Goal: Information Seeking & Learning: Compare options

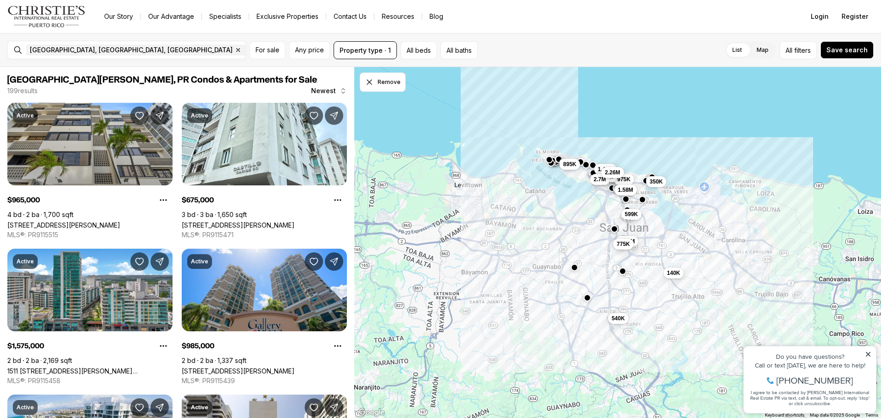
click at [561, 102] on div "1.48M 599K 975K 1.58M 775K 350K 895K 1.45M 2.1M 2.7M 2.26M 540K 140K" at bounding box center [617, 243] width 527 height 352
click at [317, 50] on span "Any price" at bounding box center [309, 49] width 29 height 7
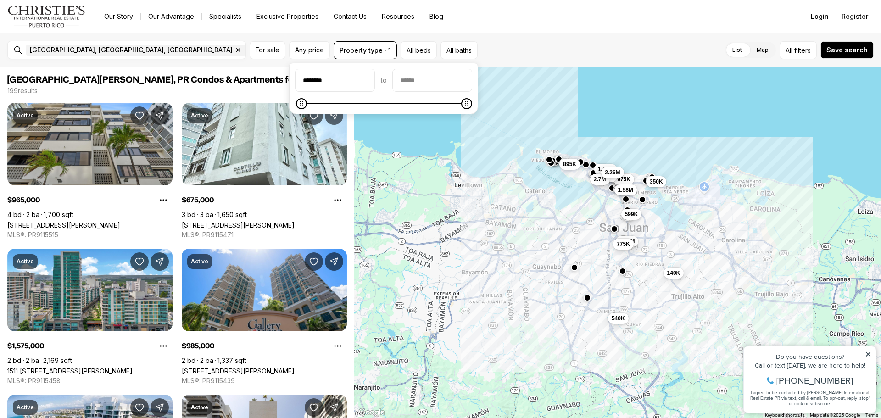
type input "********"
click at [416, 76] on input "priceMax" at bounding box center [432, 80] width 79 height 22
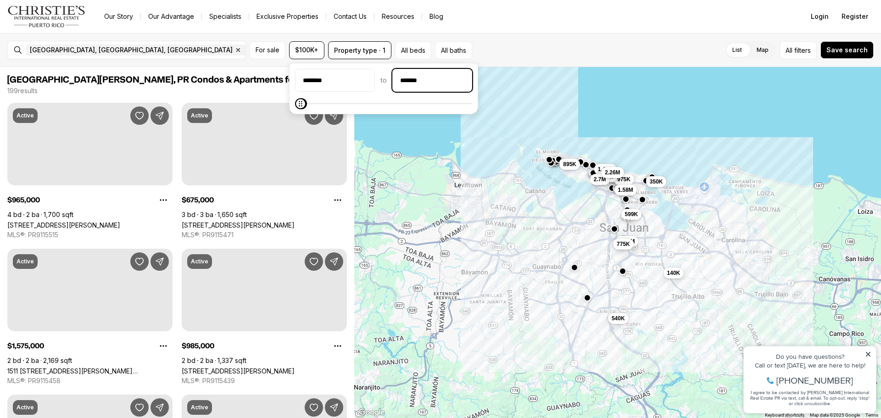
type input "********"
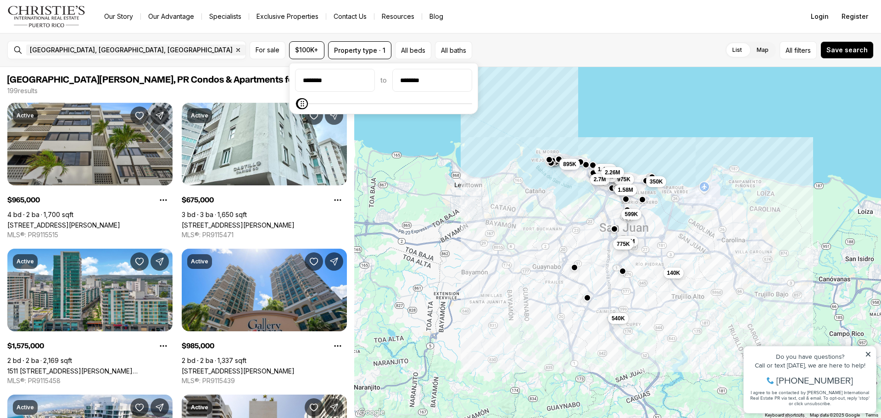
click at [502, 187] on div "1.48M 599K 975K 1.58M 775K 350K 895K 1.45M 2.1M 2.7M 2.26M 540K 140K" at bounding box center [617, 243] width 527 height 352
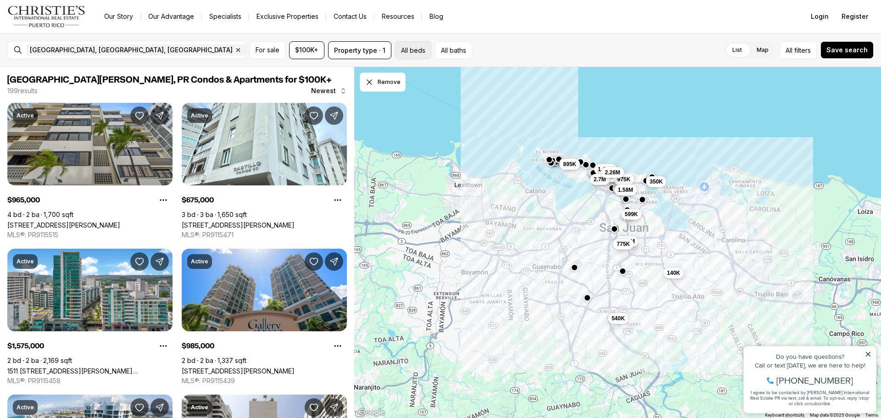
click at [415, 53] on button "All beds" at bounding box center [413, 50] width 36 height 18
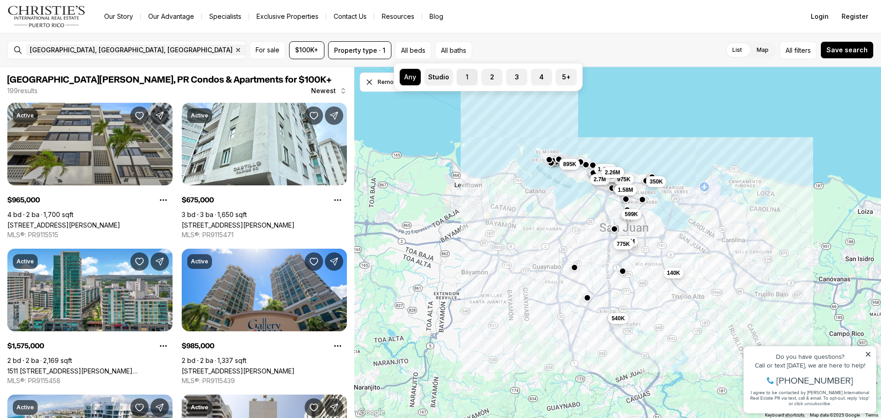
click at [469, 75] on label "1" at bounding box center [467, 77] width 21 height 17
click at [466, 75] on button "1" at bounding box center [461, 73] width 9 height 9
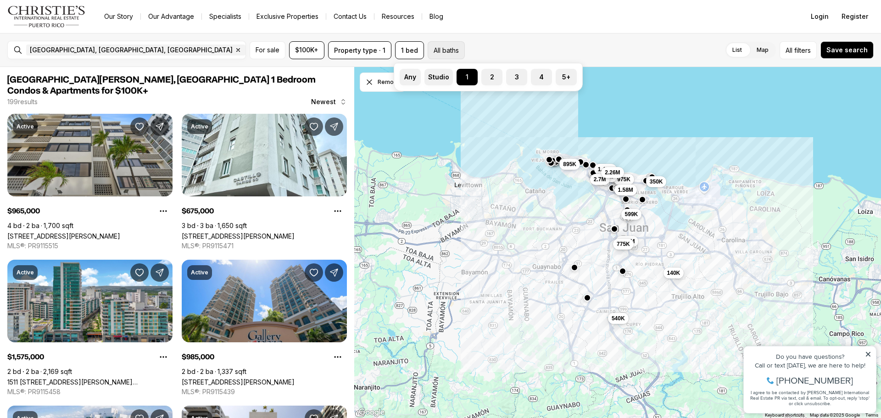
click at [457, 50] on button "All baths" at bounding box center [446, 50] width 37 height 18
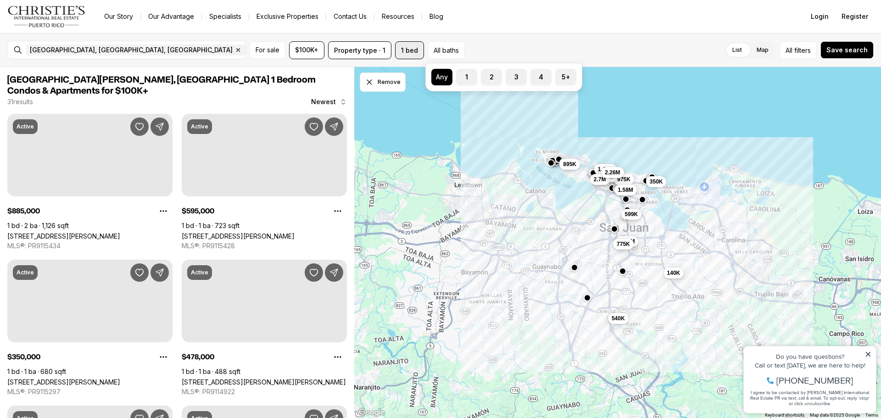
click at [417, 46] on button "1 bed" at bounding box center [409, 50] width 29 height 18
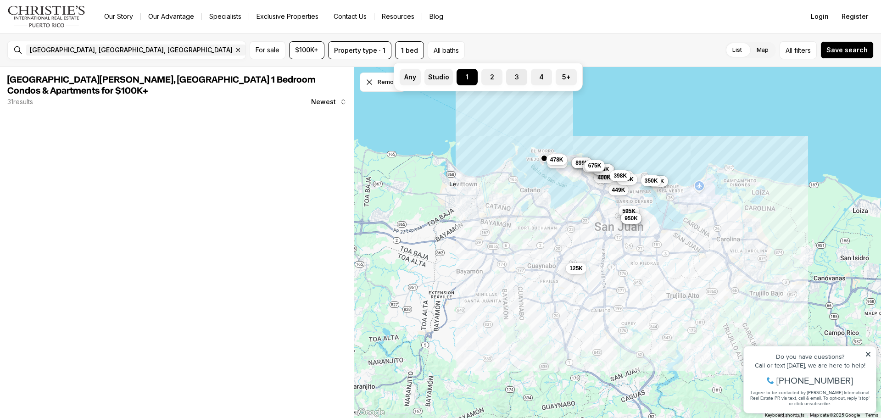
click at [520, 74] on label "3" at bounding box center [516, 77] width 21 height 17
click at [515, 74] on button "3" at bounding box center [510, 73] width 9 height 9
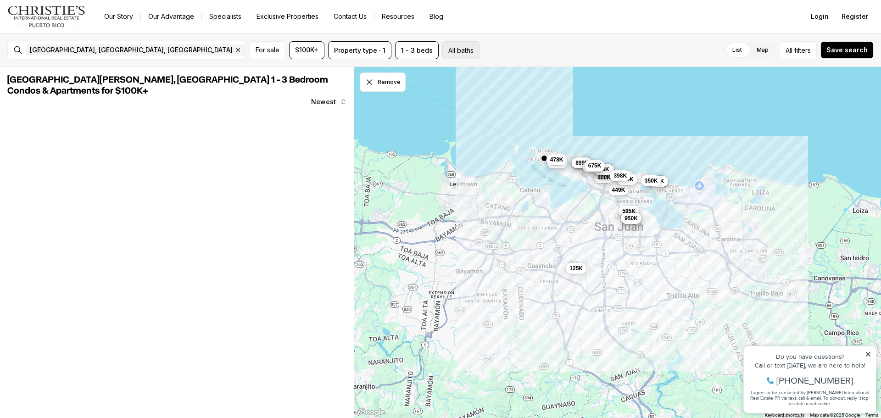
click at [449, 44] on button "All baths" at bounding box center [460, 50] width 37 height 18
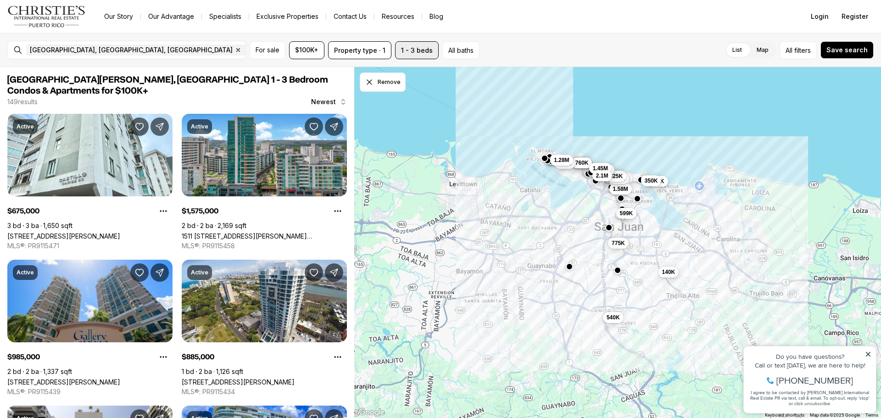
click at [430, 54] on button "1 - 3 beds" at bounding box center [417, 50] width 44 height 18
click at [455, 49] on button "All baths" at bounding box center [460, 50] width 37 height 18
click at [499, 75] on button "2" at bounding box center [499, 73] width 9 height 9
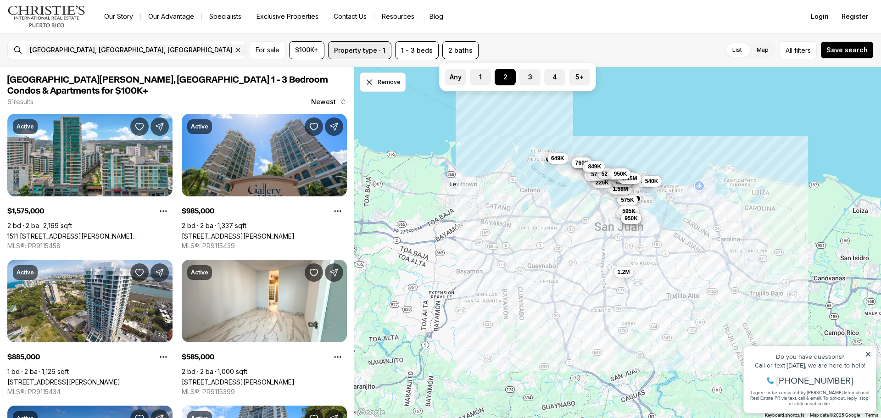
click at [367, 53] on button "Property type · 1" at bounding box center [359, 50] width 63 height 18
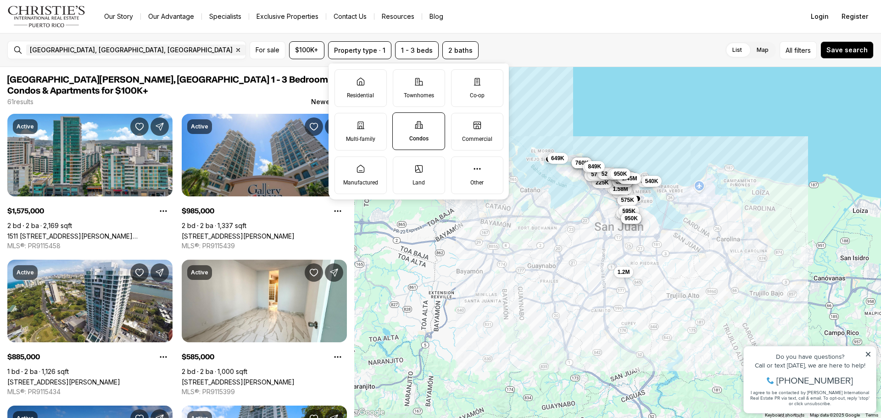
click at [582, 120] on div "599K 740K 475K 460K 540K 1.2M 775K 985K 365K 575K 595K 769K 1.58M 825K 225K 885…" at bounding box center [617, 243] width 527 height 352
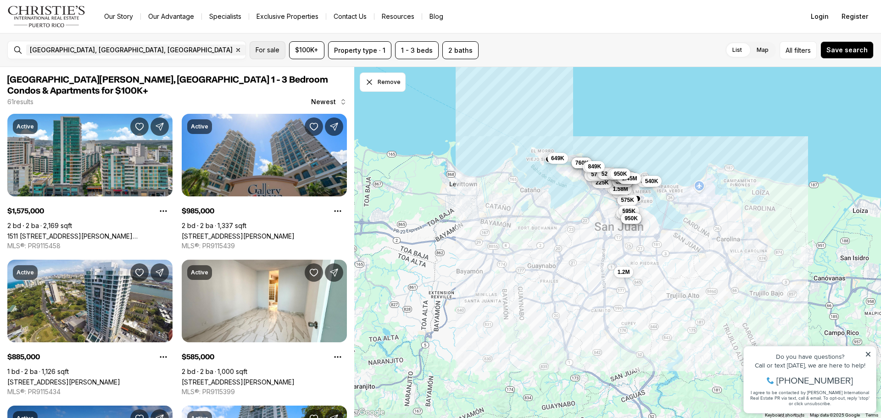
click at [263, 49] on span "For sale" at bounding box center [268, 49] width 24 height 7
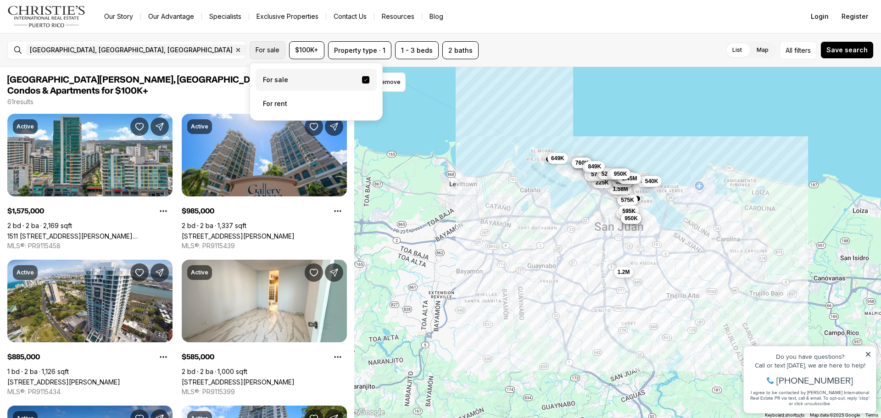
click at [263, 49] on span "For sale" at bounding box center [268, 49] width 24 height 7
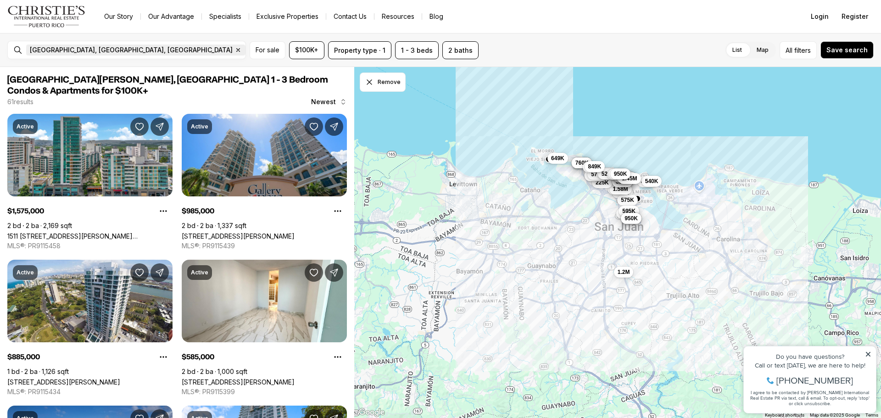
click at [235, 50] on icon "button" at bounding box center [238, 49] width 7 height 7
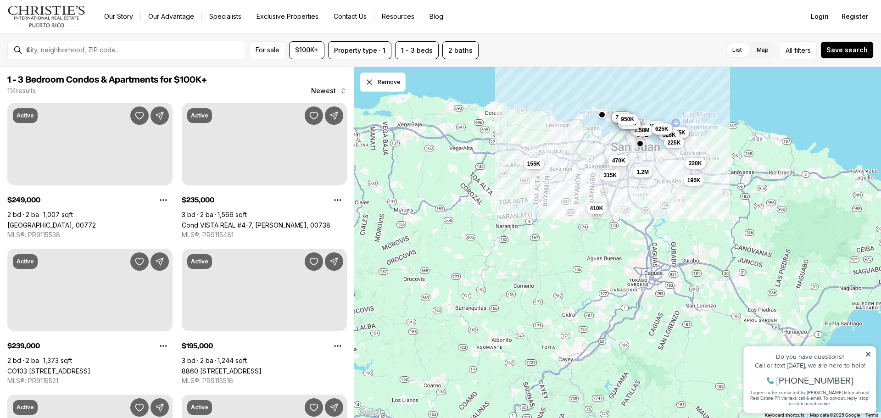
drag, startPoint x: 499, startPoint y: 251, endPoint x: 573, endPoint y: 187, distance: 98.0
click at [573, 187] on div "460K 1.2M 1.58M 885K 899K 875K 760K 870K 1.05M 575K 950K 195K 350K 535K 528K 47…" at bounding box center [617, 243] width 527 height 352
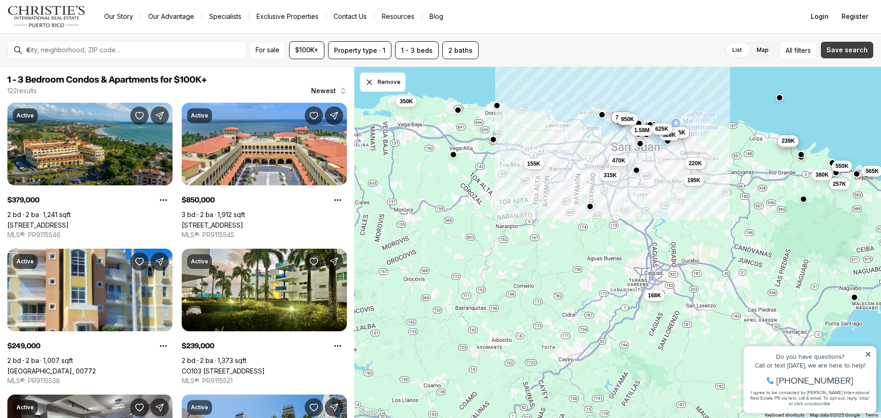
click at [842, 47] on span "Save search" at bounding box center [847, 49] width 41 height 7
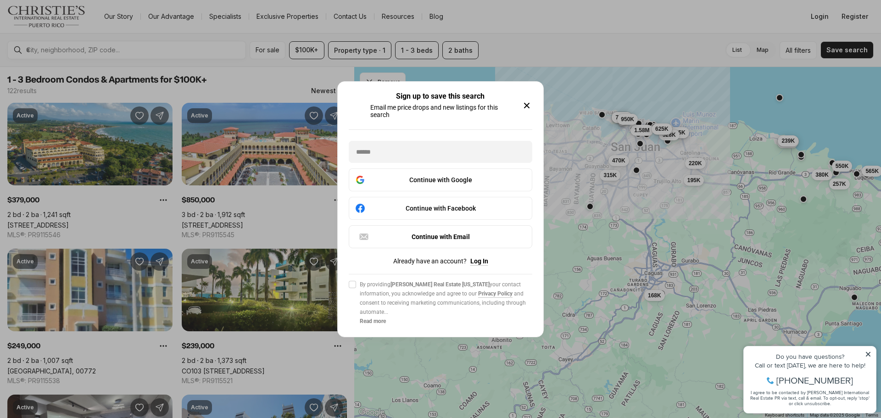
click at [530, 104] on icon "button" at bounding box center [526, 105] width 11 height 11
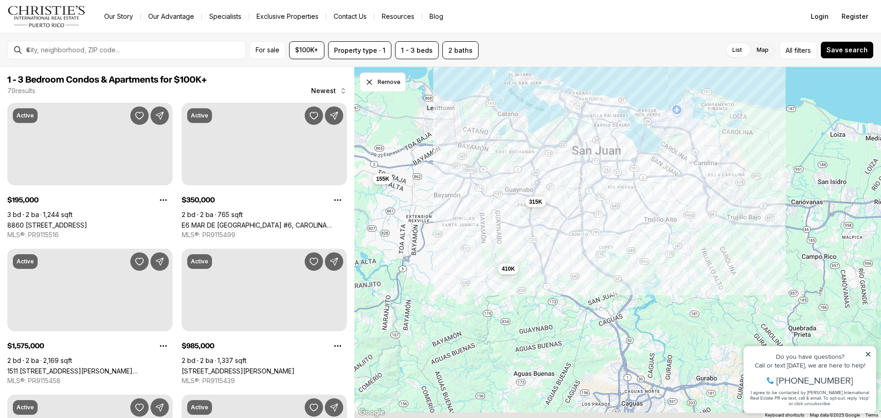
drag, startPoint x: 530, startPoint y: 244, endPoint x: 414, endPoint y: 221, distance: 118.4
click at [389, 207] on div "315K 155K 410K 775K" at bounding box center [617, 243] width 527 height 352
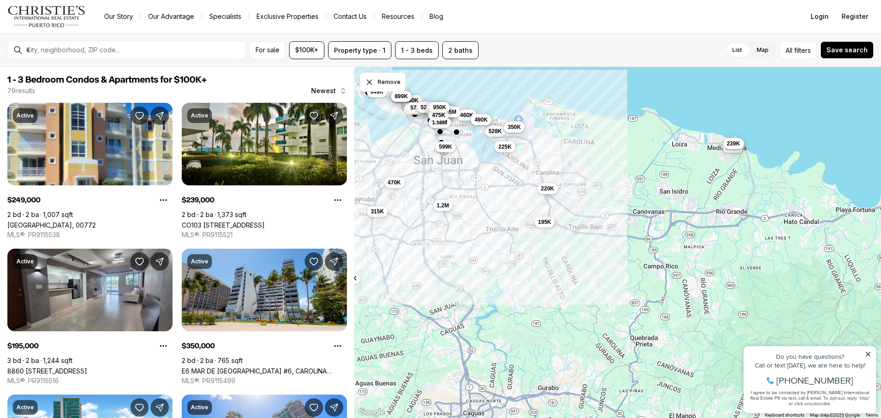
drag, startPoint x: 671, startPoint y: 269, endPoint x: 525, endPoint y: 274, distance: 145.1
click at [514, 279] on div "315K 155K 410K 935K 790K 599K 985K 585K 740K 1.38M 1.2M 625K 528K 225K 460K 625…" at bounding box center [617, 243] width 527 height 352
click at [546, 220] on span "195K" at bounding box center [547, 221] width 13 height 7
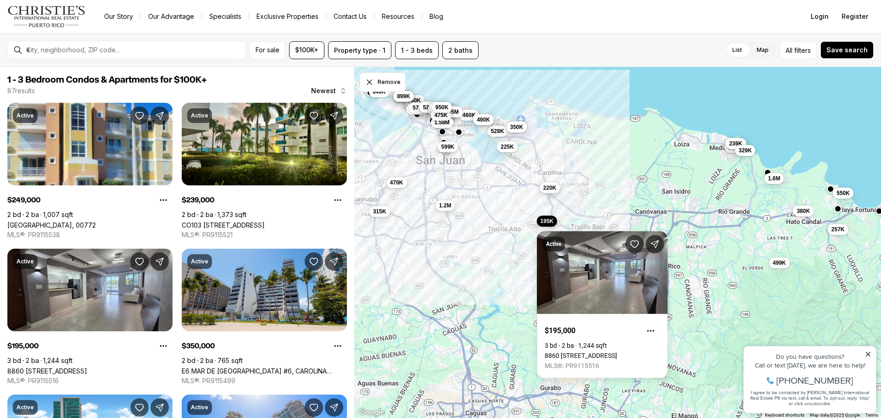
click at [550, 185] on span "220K" at bounding box center [549, 187] width 13 height 7
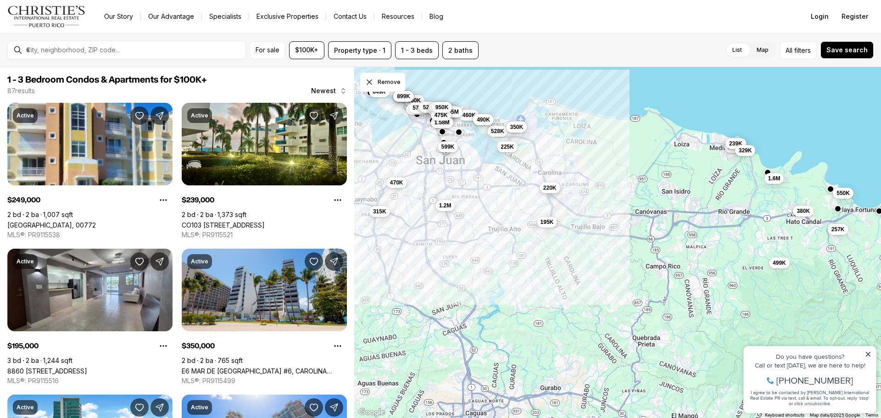
click at [553, 186] on span "220K" at bounding box center [549, 187] width 13 height 7
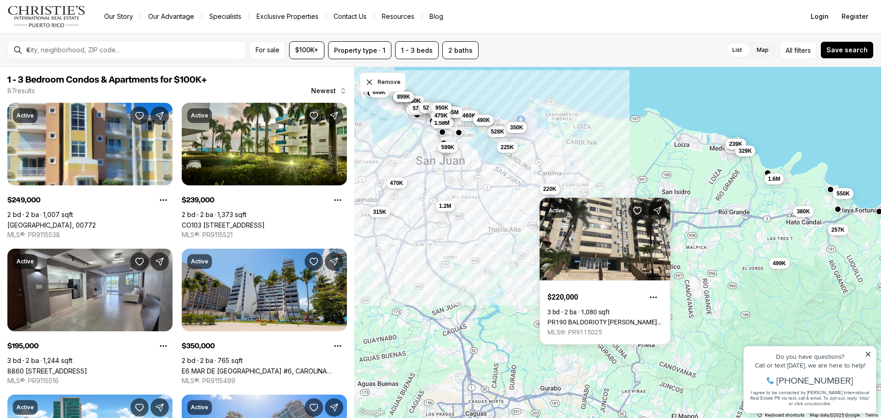
click at [777, 228] on div "315K 935K 790K 599K 985K 585K 740K 1.38M 1.2M 625K 528K 225K 460K 625K 490K 645…" at bounding box center [617, 243] width 527 height 352
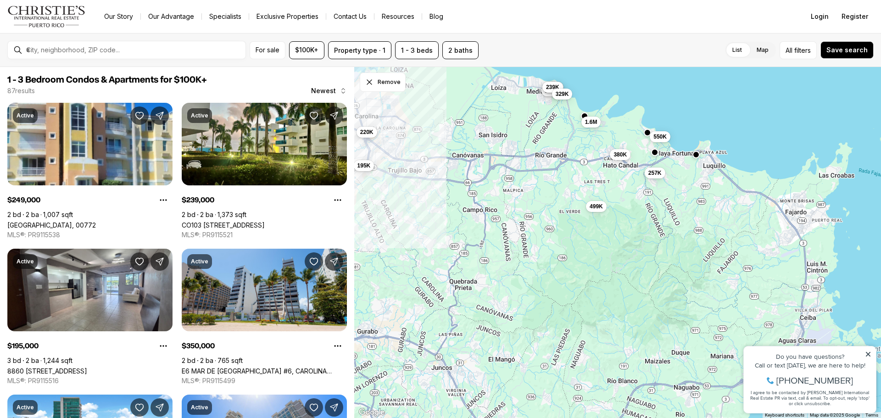
drag, startPoint x: 782, startPoint y: 245, endPoint x: 601, endPoint y: 188, distance: 190.0
click at [598, 188] on div "315K 935K 790K 599K 985K 585K 740K 1.38M 1.2M 625K 528K 225K 460K 625K 490K 645…" at bounding box center [617, 243] width 527 height 352
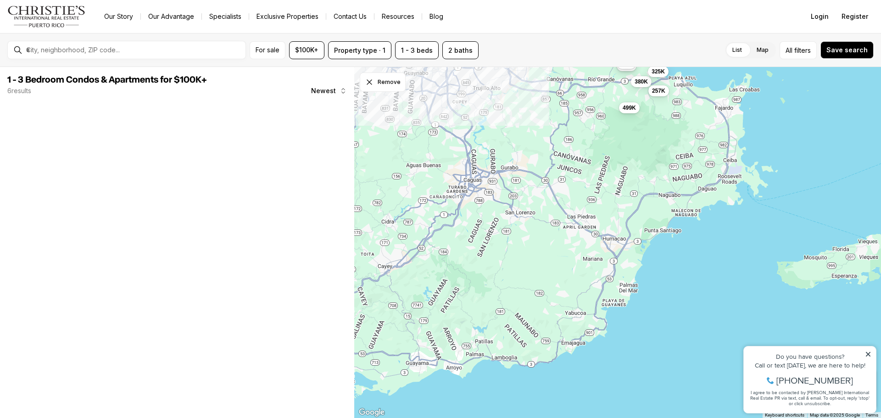
drag, startPoint x: 483, startPoint y: 246, endPoint x: 536, endPoint y: 137, distance: 121.7
click at [536, 137] on div "499K 1.6M 380K 3.3M 257K 325K" at bounding box center [617, 243] width 527 height 352
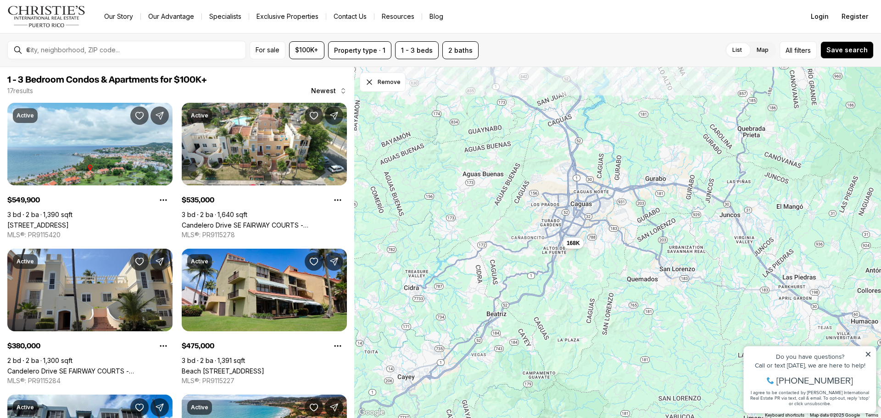
drag, startPoint x: 492, startPoint y: 228, endPoint x: 661, endPoint y: 221, distance: 170.0
click at [661, 221] on div "395K 549K 585K 549K 550K 265K 168K 435K 635K 425K 485K 475K 380K 365K 535K 495K…" at bounding box center [617, 243] width 527 height 352
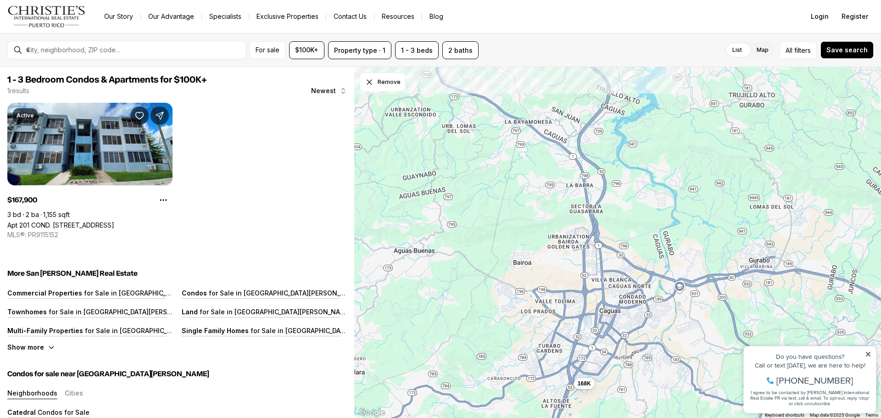
drag, startPoint x: 561, startPoint y: 133, endPoint x: 563, endPoint y: 256, distance: 122.5
click at [563, 256] on div "168K" at bounding box center [617, 243] width 527 height 352
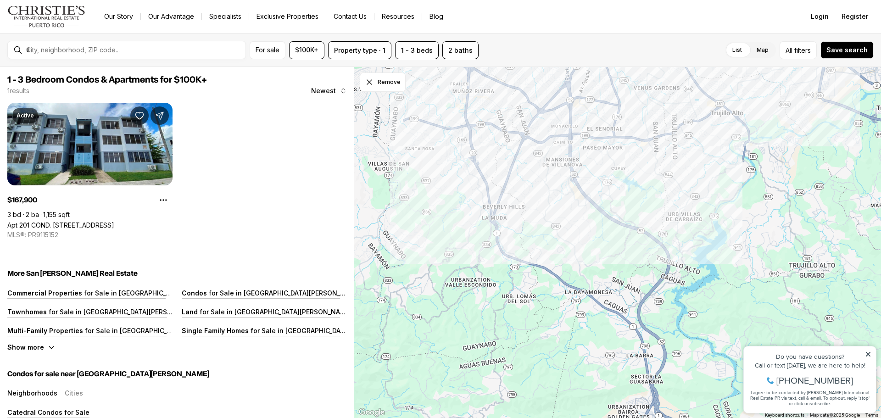
drag, startPoint x: 543, startPoint y: 169, endPoint x: 604, endPoint y: 341, distance: 182.5
click at [604, 341] on div "168K" at bounding box center [617, 243] width 527 height 352
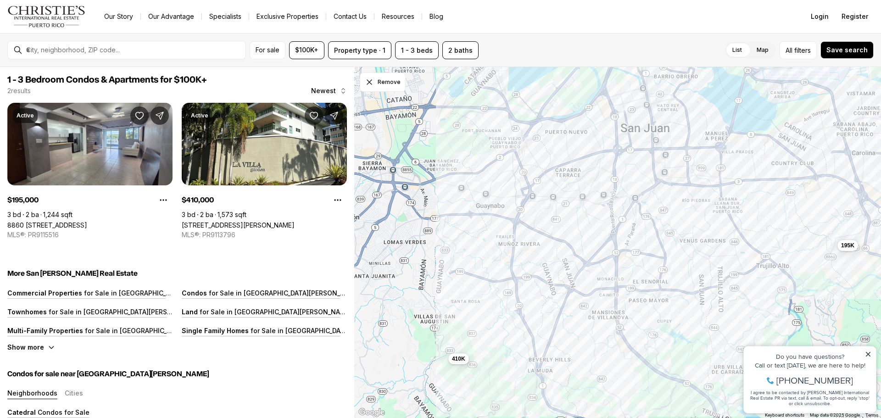
drag, startPoint x: 551, startPoint y: 173, endPoint x: 597, endPoint y: 327, distance: 160.4
click at [597, 327] on div "195K 410K" at bounding box center [617, 243] width 527 height 352
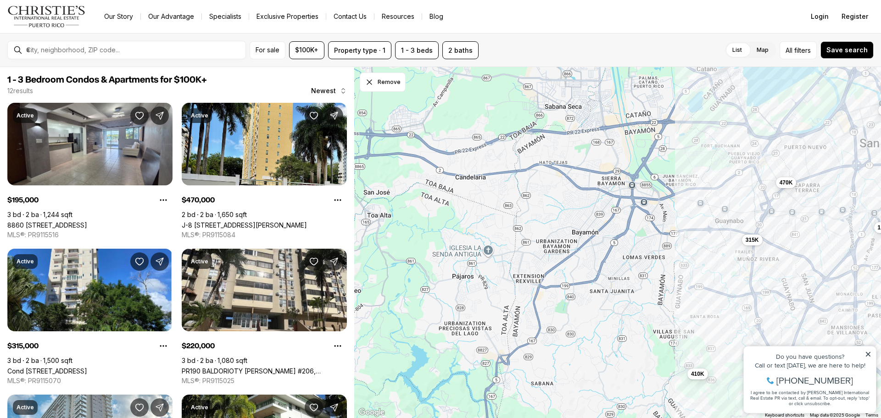
drag, startPoint x: 584, startPoint y: 262, endPoint x: 719, endPoint y: 277, distance: 135.8
click at [719, 277] on div "195K 410K 470K 315K 220K 599K 225K 1.2M 595K 825K 745K 950K" at bounding box center [617, 243] width 527 height 352
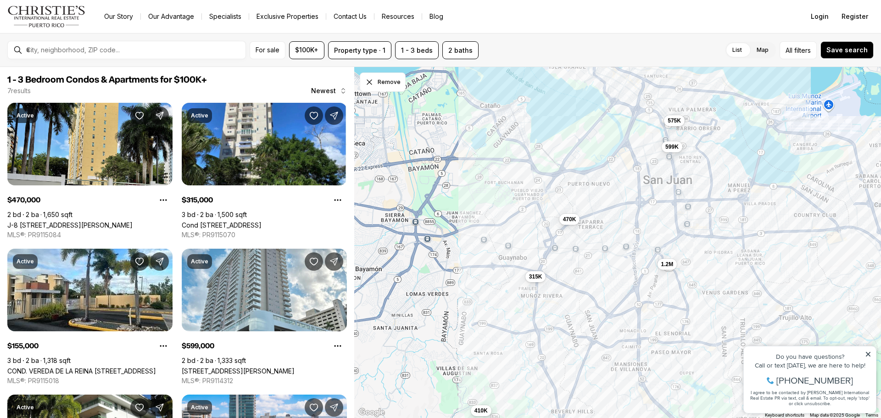
drag, startPoint x: 578, startPoint y: 149, endPoint x: 361, endPoint y: 187, distance: 219.9
click at [361, 187] on div "410K 470K 315K 599K 1.2M 155K 575K" at bounding box center [617, 243] width 527 height 352
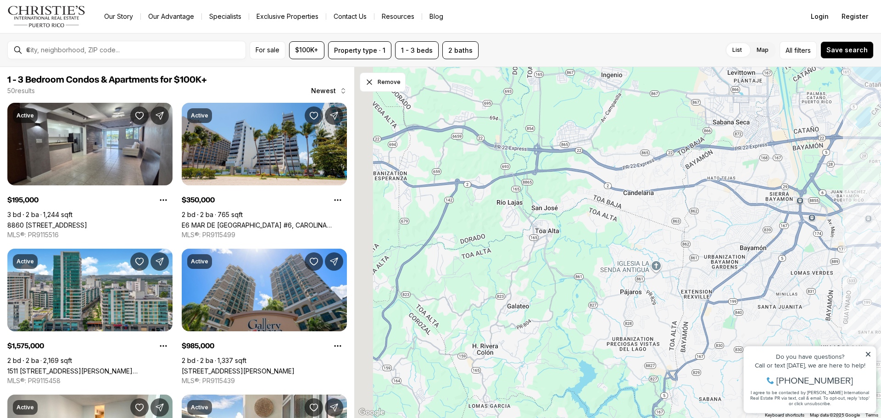
drag, startPoint x: 448, startPoint y: 176, endPoint x: 838, endPoint y: 154, distance: 389.8
click at [838, 154] on div "410K 470K 315K 599K 1.2M 575K 195K 350K 535K 1.58M 985K 935K 899K 585K 1.38M 52…" at bounding box center [617, 243] width 527 height 352
